Goal: Navigation & Orientation: Find specific page/section

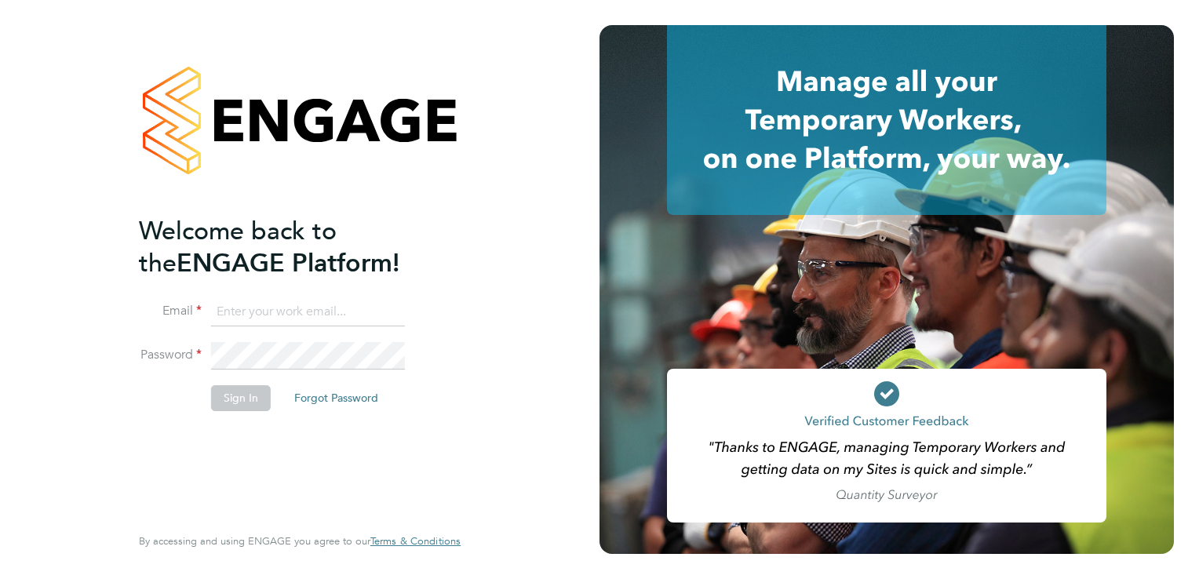
type input "[EMAIL_ADDRESS][DOMAIN_NAME]"
click at [245, 391] on button "Sign In" at bounding box center [241, 397] width 60 height 25
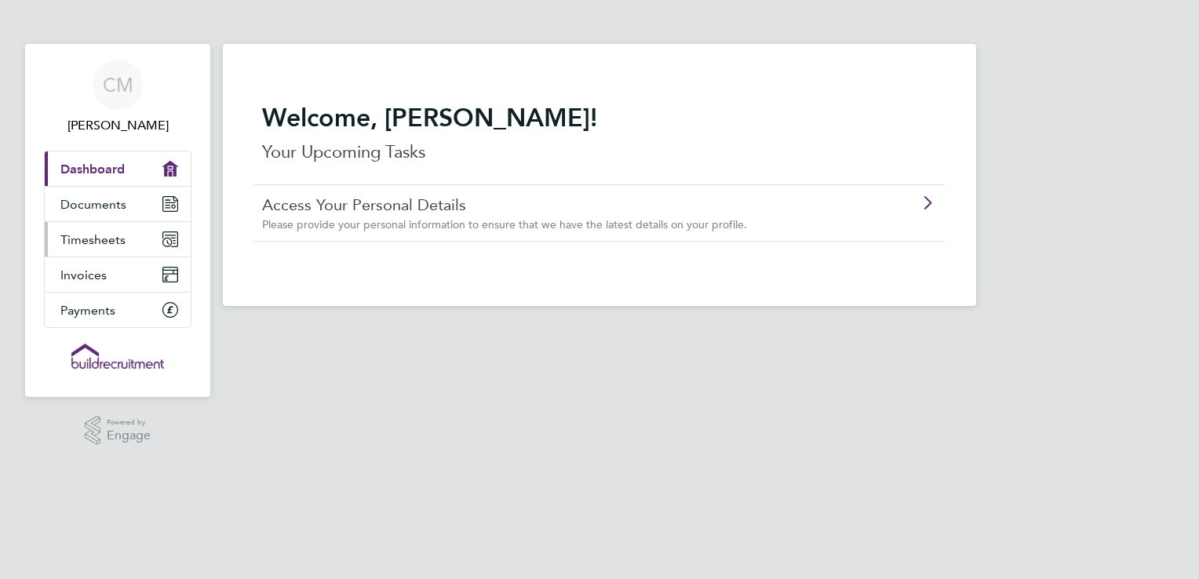
click at [97, 237] on span "Timesheets" at bounding box center [92, 239] width 65 height 15
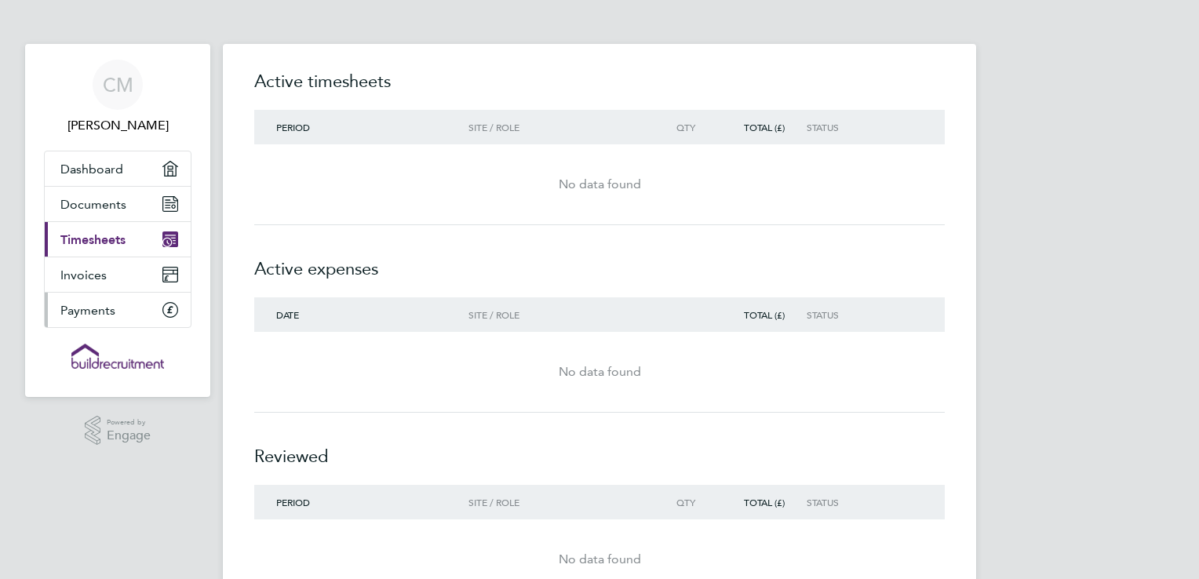
click at [97, 309] on span "Payments" at bounding box center [87, 310] width 55 height 15
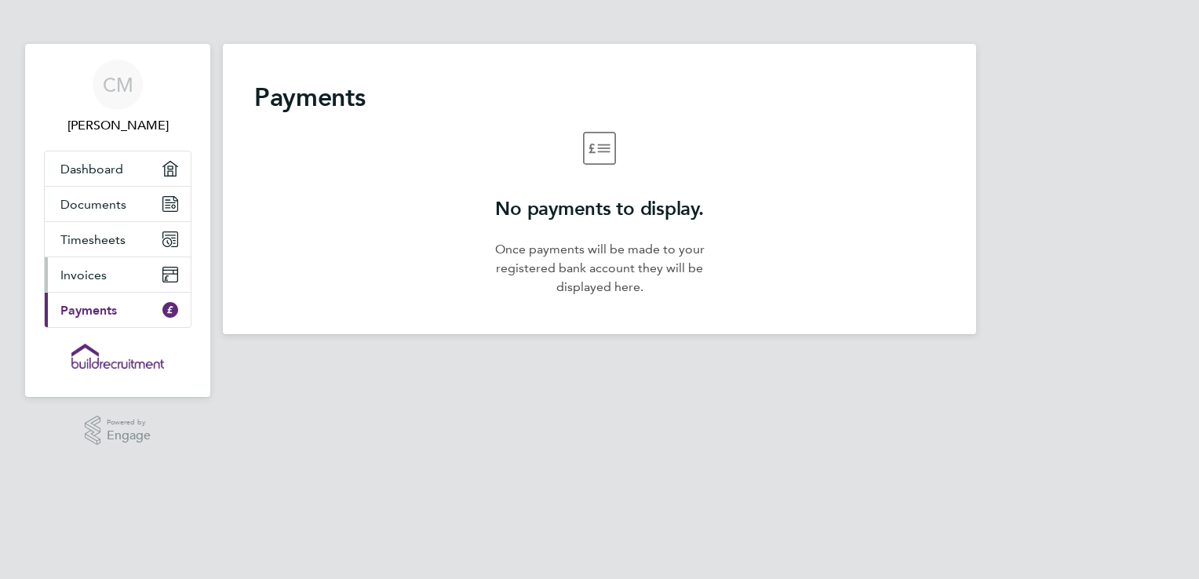
click at [97, 272] on span "Invoices" at bounding box center [83, 275] width 46 height 15
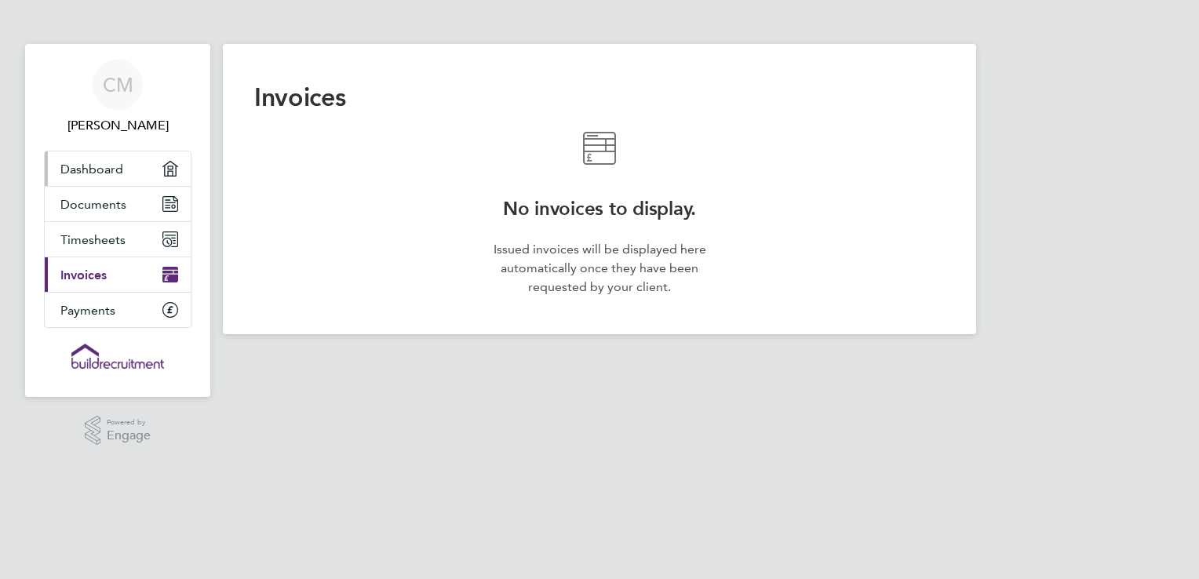
click at [91, 169] on span "Dashboard" at bounding box center [91, 169] width 63 height 15
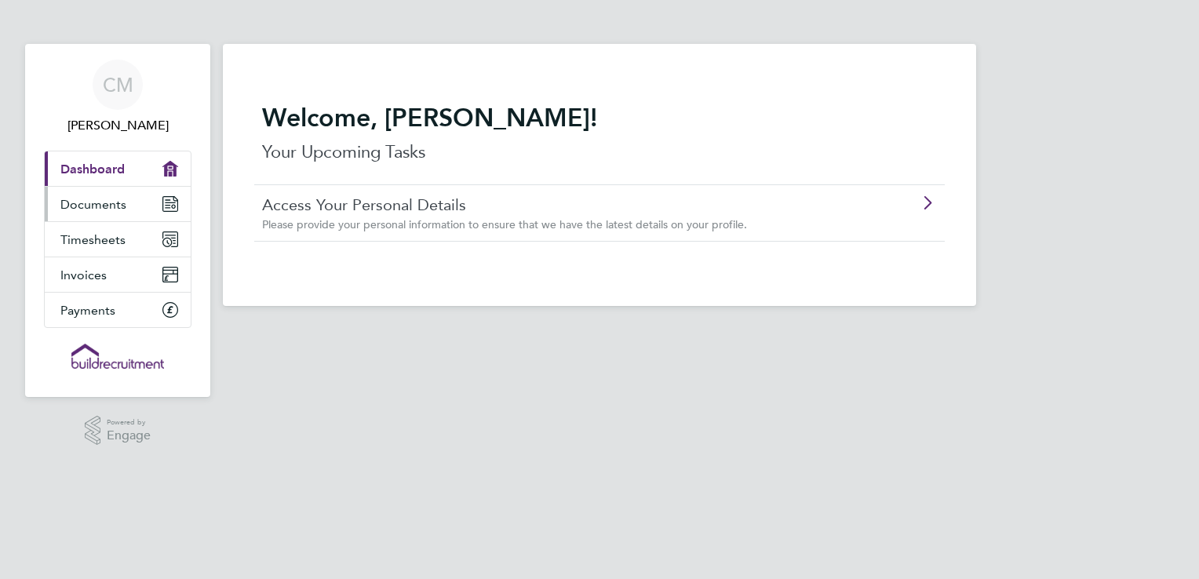
click at [91, 202] on span "Documents" at bounding box center [93, 204] width 66 height 15
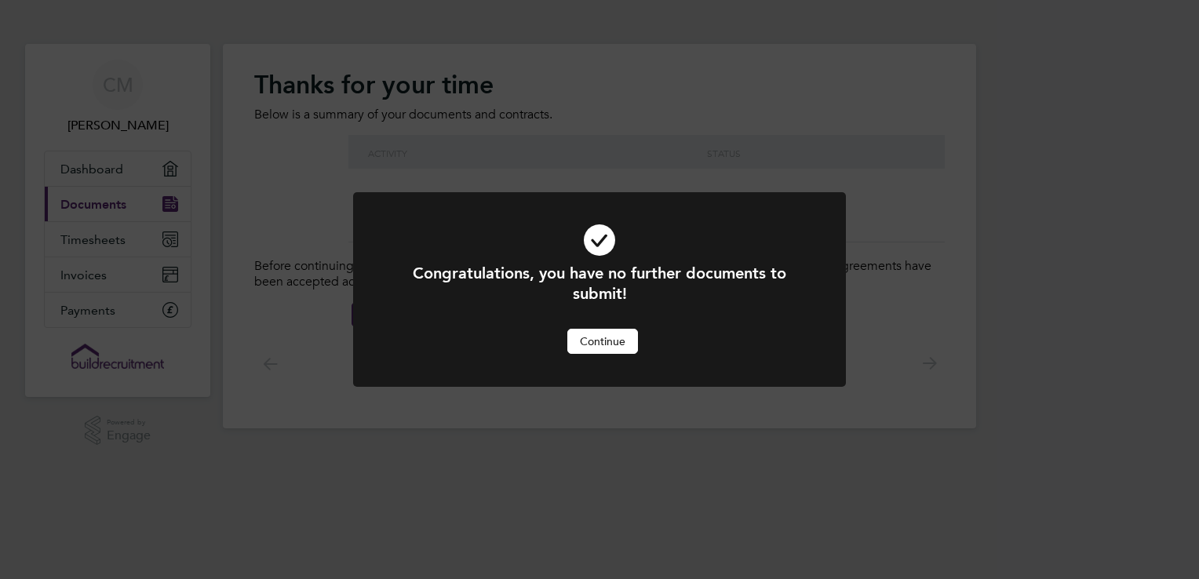
click at [589, 340] on button "Continue" at bounding box center [602, 341] width 71 height 25
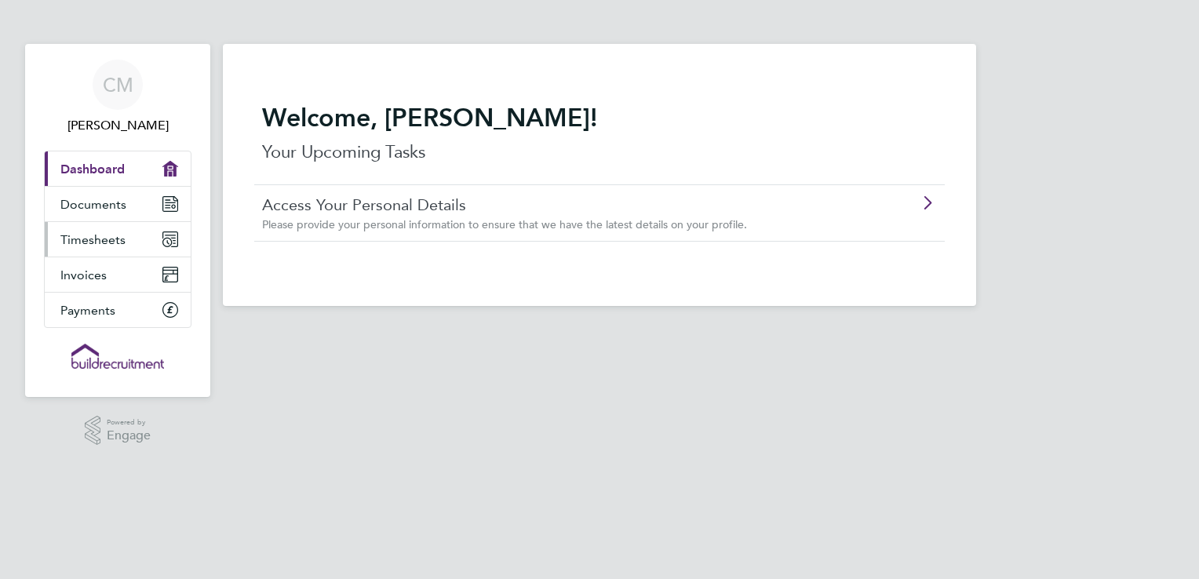
click at [68, 238] on span "Timesheets" at bounding box center [92, 239] width 65 height 15
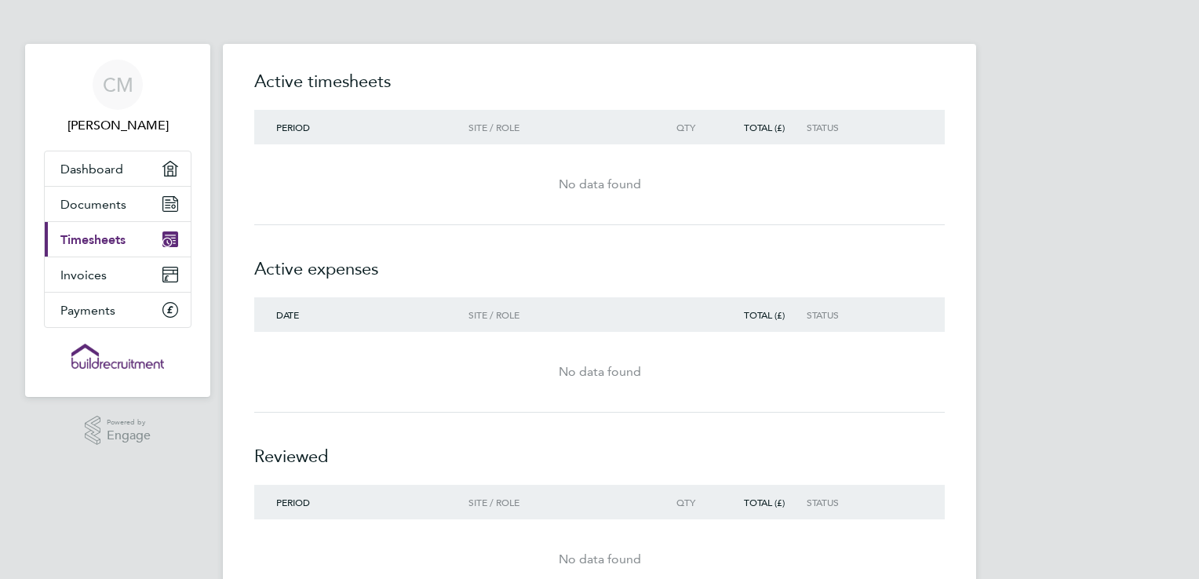
click at [419, 240] on h2 "Active expenses" at bounding box center [599, 261] width 691 height 72
drag, startPoint x: 166, startPoint y: 238, endPoint x: 97, endPoint y: 234, distance: 69.2
click at [97, 234] on span "Timesheets" at bounding box center [92, 239] width 65 height 15
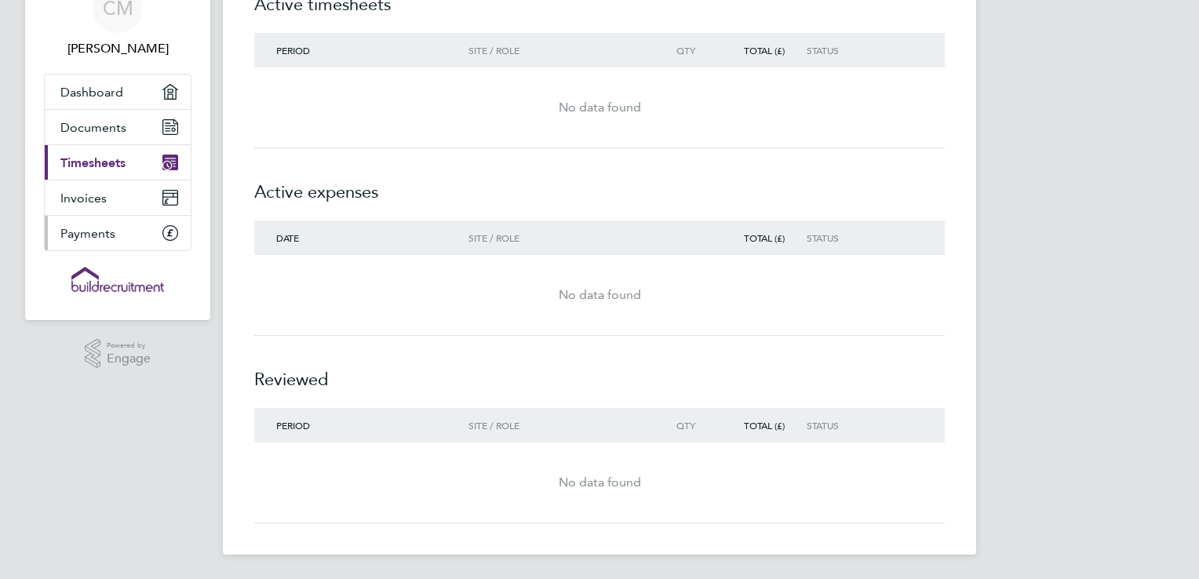
click at [100, 234] on span "Payments" at bounding box center [87, 233] width 55 height 15
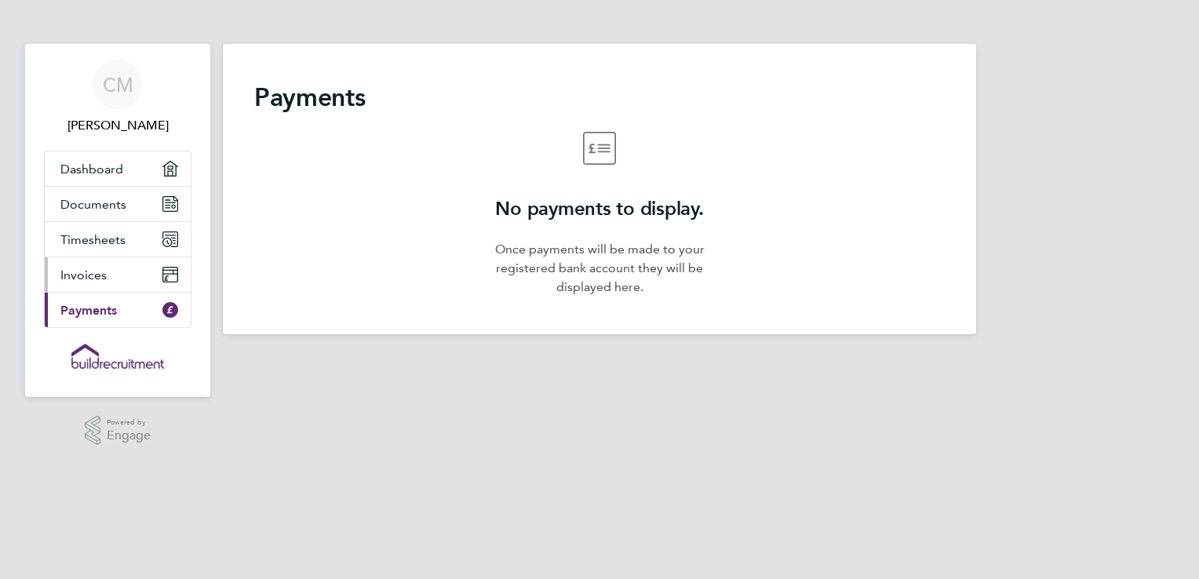
click at [88, 278] on span "Invoices" at bounding box center [83, 275] width 46 height 15
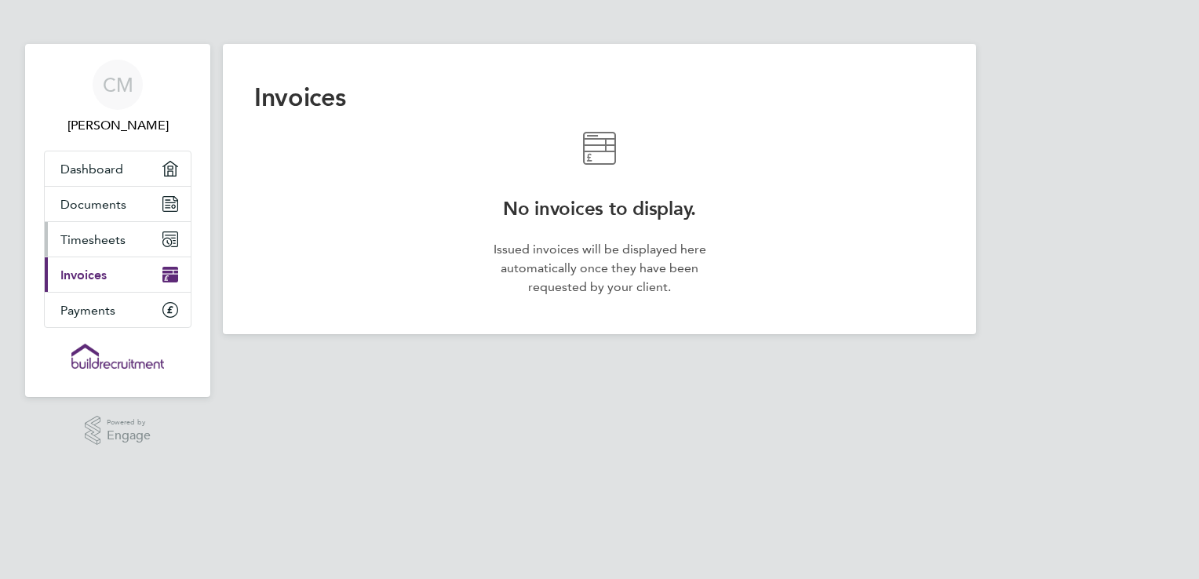
click at [96, 237] on span "Timesheets" at bounding box center [92, 239] width 65 height 15
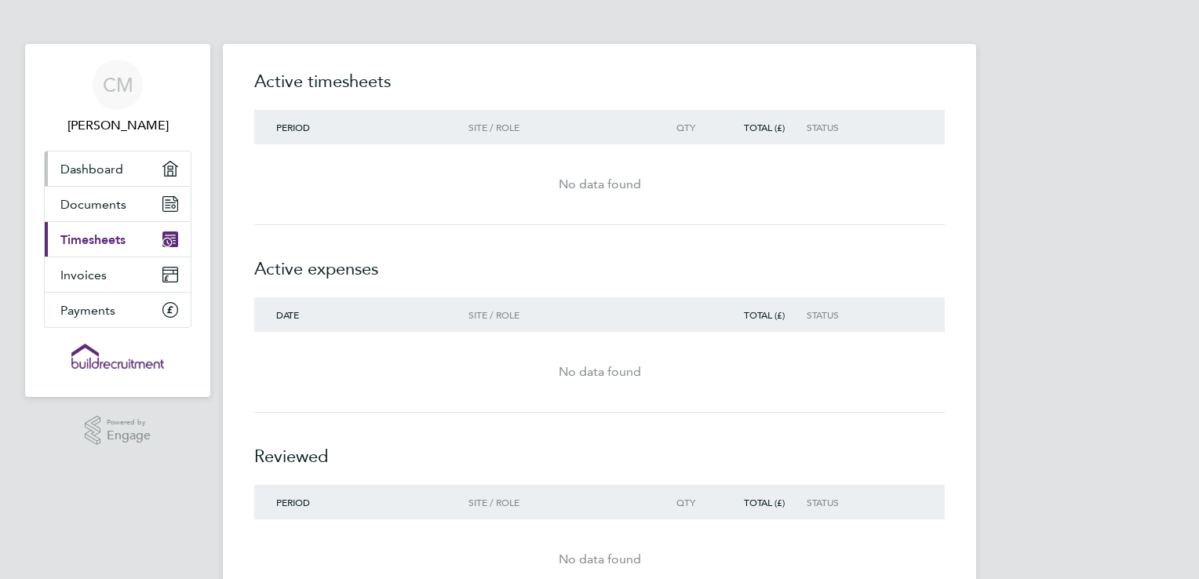
click at [87, 168] on span "Dashboard" at bounding box center [91, 169] width 63 height 15
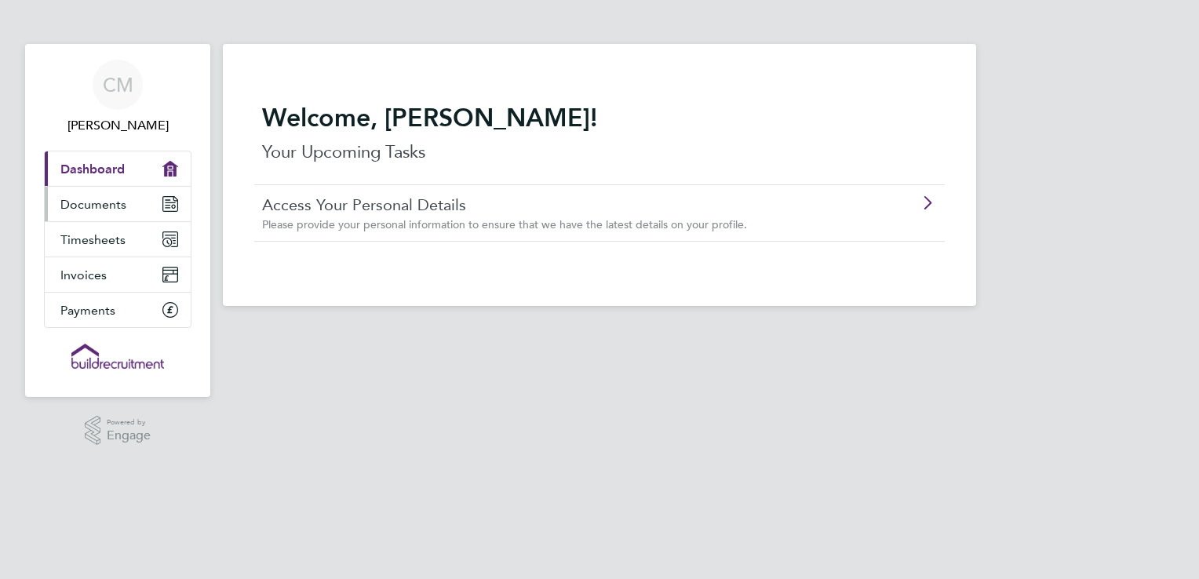
click at [112, 204] on span "Documents" at bounding box center [93, 204] width 66 height 15
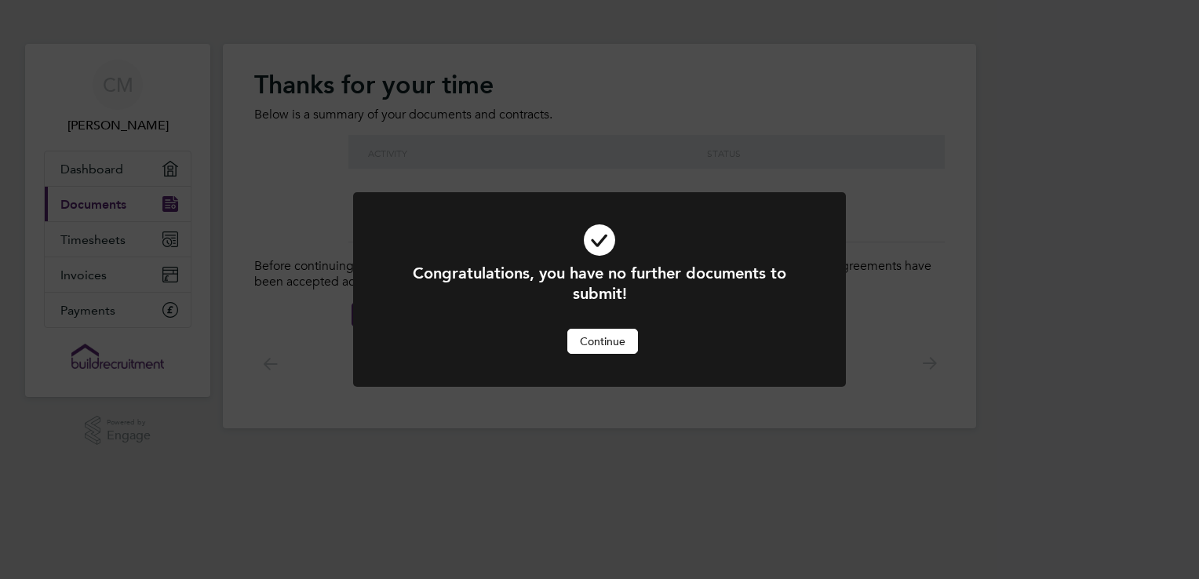
click at [601, 339] on button "Continue" at bounding box center [602, 341] width 71 height 25
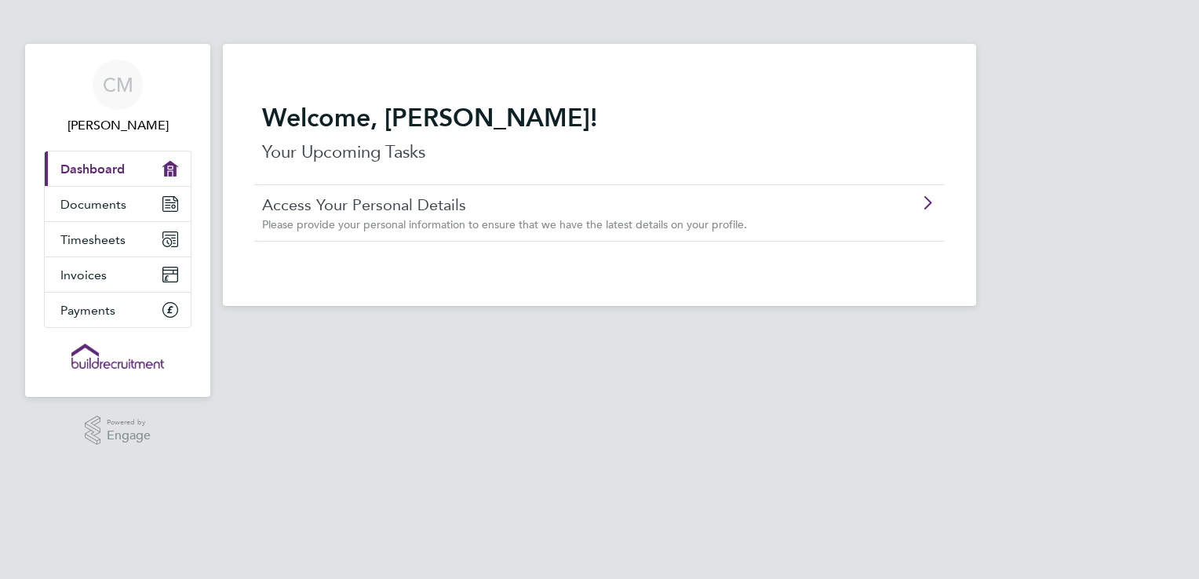
click at [923, 199] on icon at bounding box center [927, 203] width 20 height 13
